Goal: Task Accomplishment & Management: Use online tool/utility

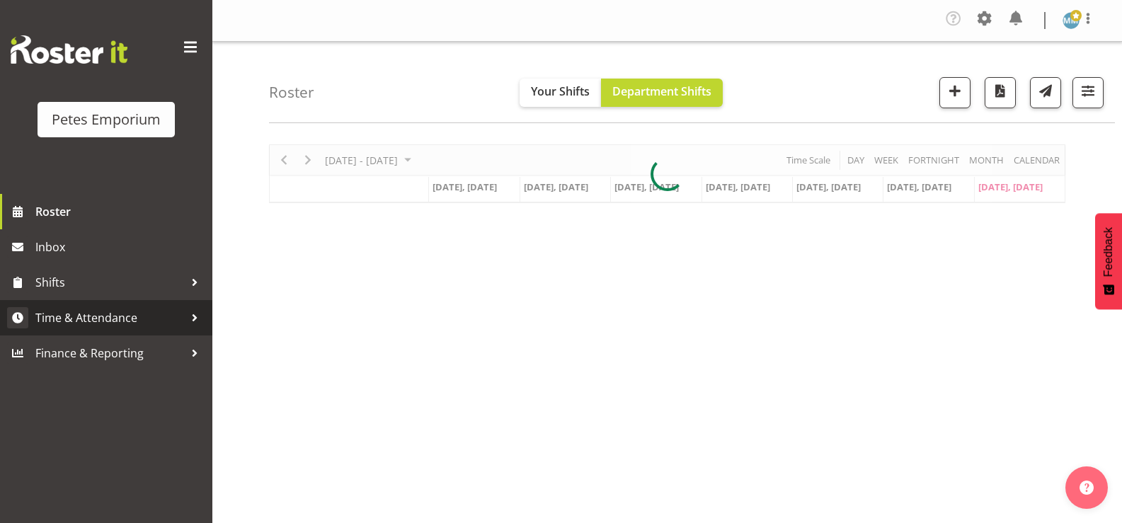
click at [118, 316] on span "Time & Attendance" at bounding box center [109, 317] width 149 height 21
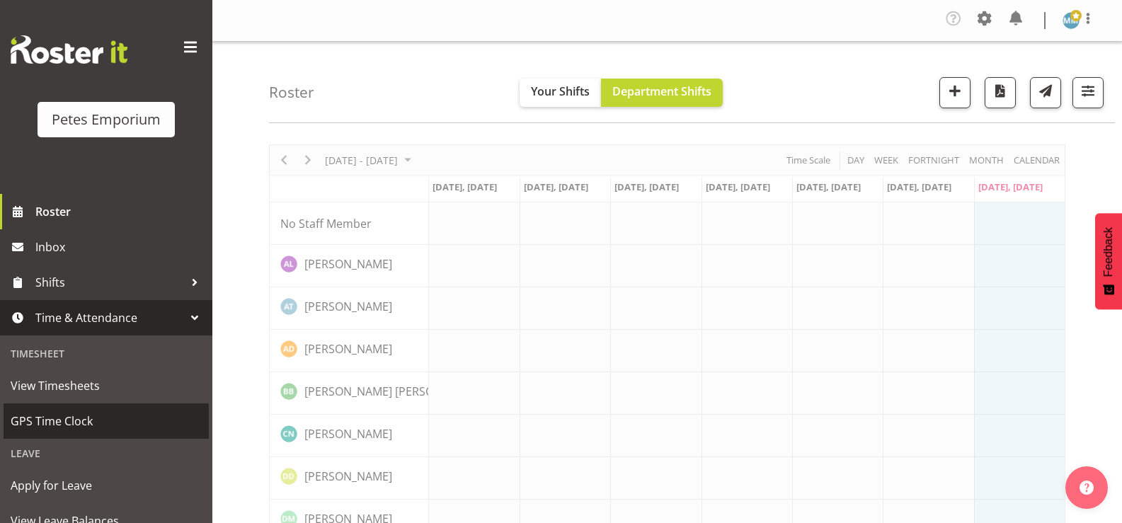
click at [76, 422] on span "GPS Time Clock" at bounding box center [106, 421] width 191 height 21
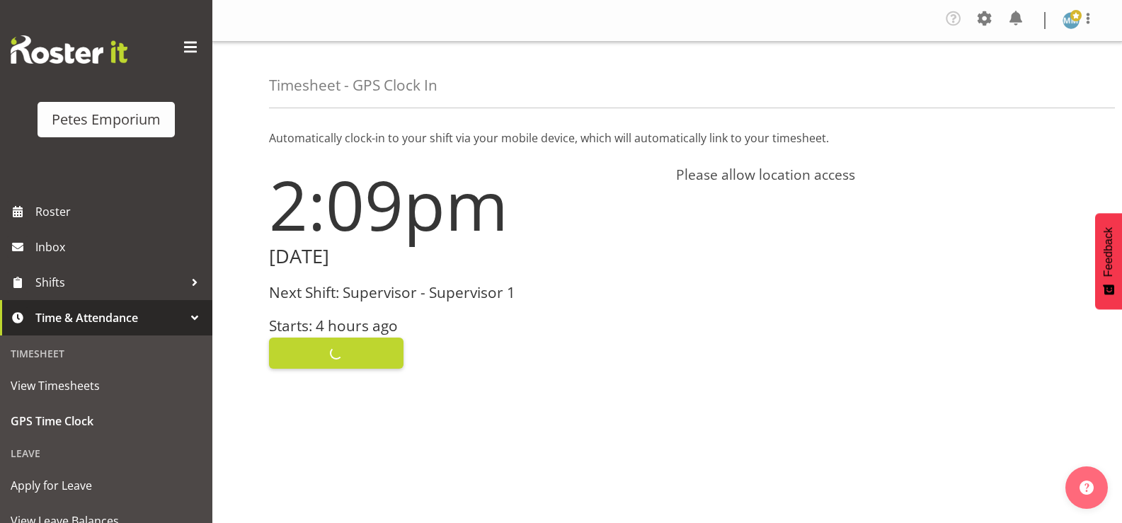
click at [336, 348] on div "Clock In" at bounding box center [464, 352] width 390 height 34
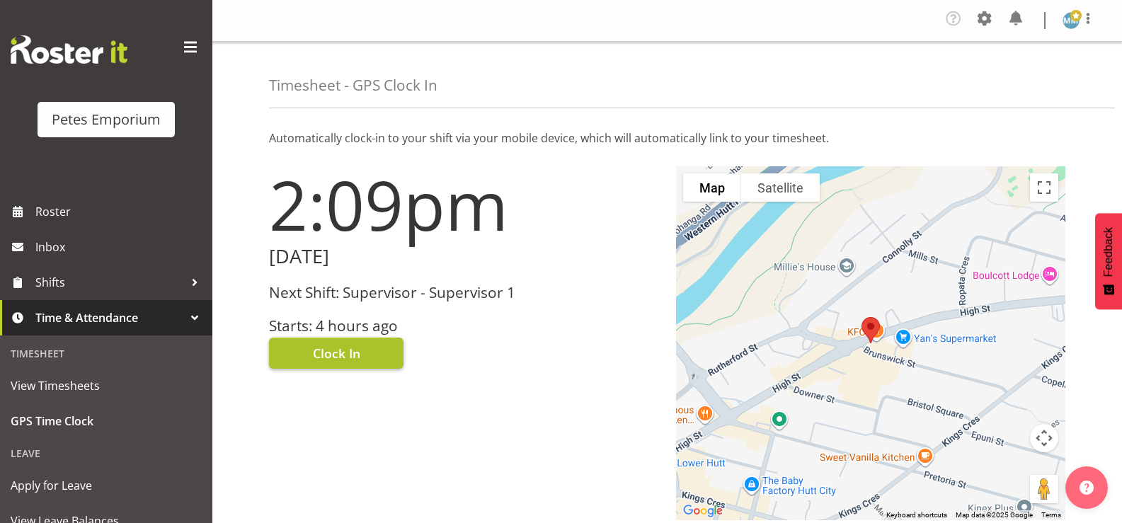
click at [348, 353] on span "Clock In" at bounding box center [336, 353] width 47 height 18
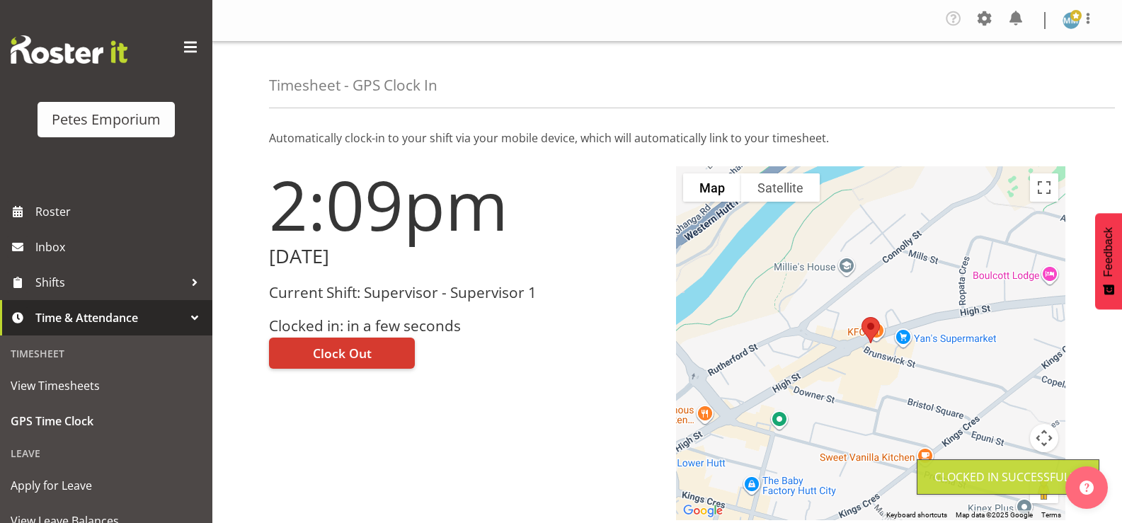
click at [1071, 27] on img at bounding box center [1070, 20] width 17 height 17
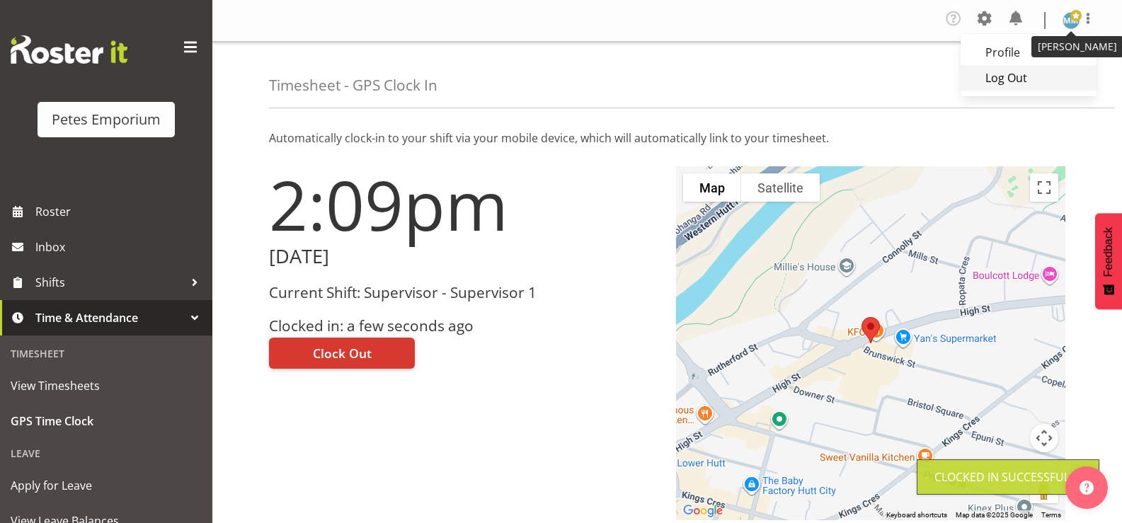
click at [1011, 81] on link "Log Out" at bounding box center [1028, 77] width 136 height 25
